Goal: Information Seeking & Learning: Stay updated

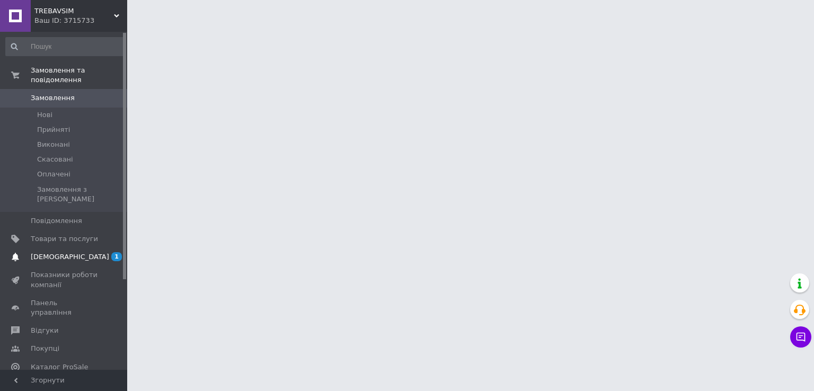
click at [69, 252] on span "[DEMOGRAPHIC_DATA]" at bounding box center [64, 257] width 67 height 10
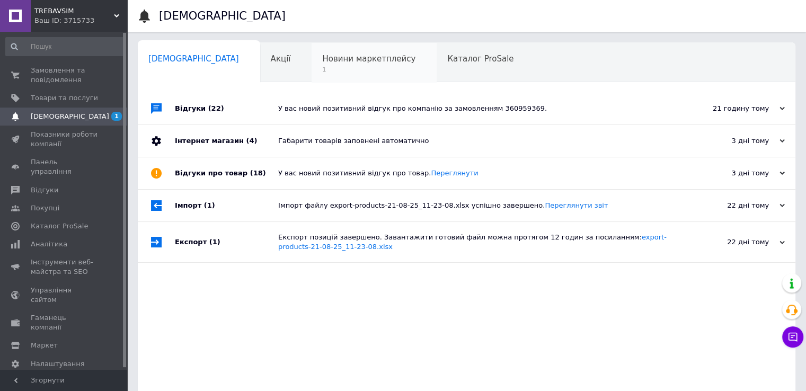
click at [312, 64] on div "Новини маркетплейсу 1" at bounding box center [374, 63] width 125 height 40
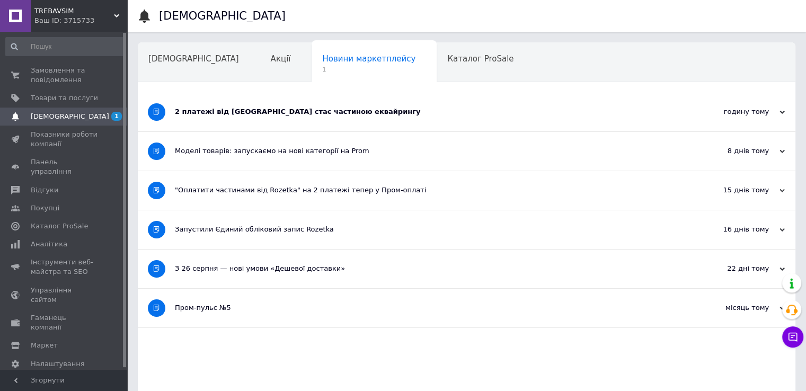
click at [277, 117] on div "2 платежі від [GEOGRAPHIC_DATA] стає частиною еквайрингу" at bounding box center [427, 112] width 504 height 39
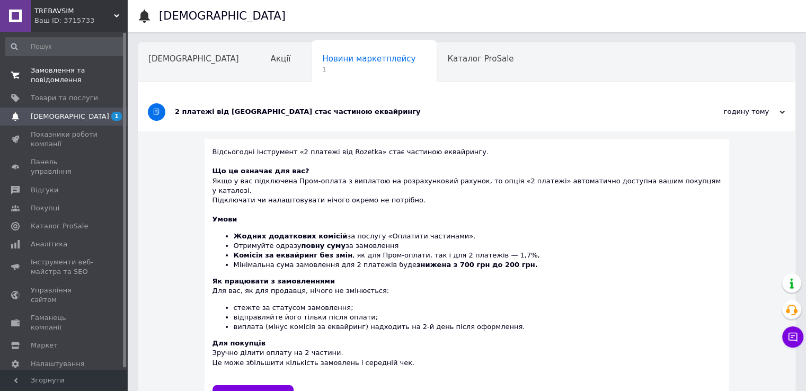
click at [60, 76] on span "Замовлення та повідомлення" at bounding box center [64, 75] width 67 height 19
